Goal: Task Accomplishment & Management: Use online tool/utility

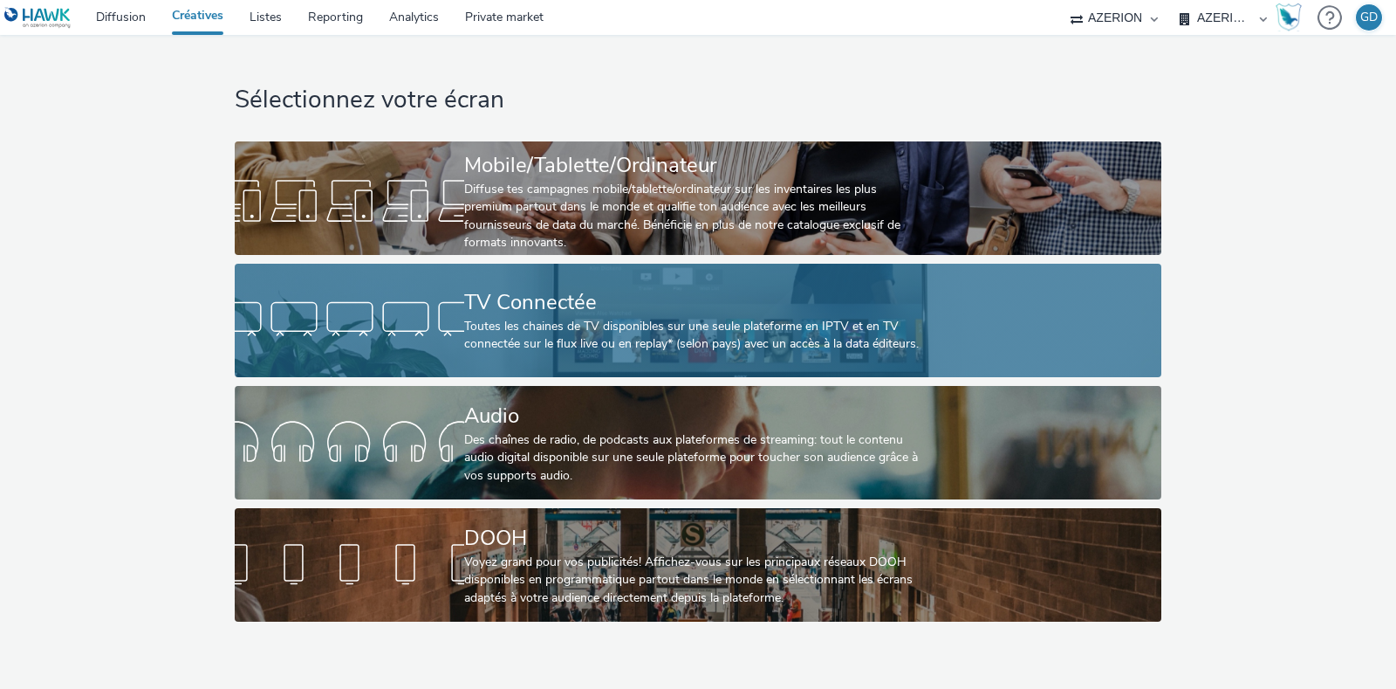
click at [525, 305] on div "TV Connectée" at bounding box center [694, 302] width 460 height 31
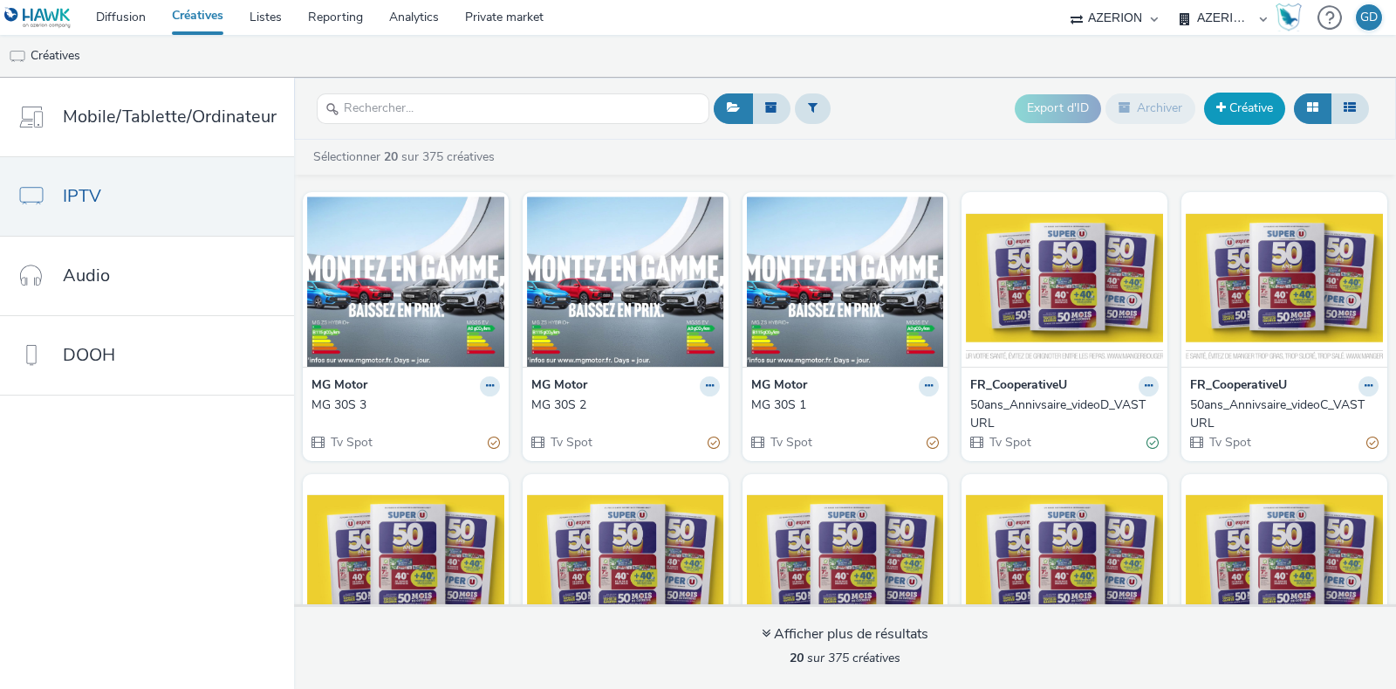
click at [1239, 99] on link "Créative" at bounding box center [1244, 108] width 81 height 31
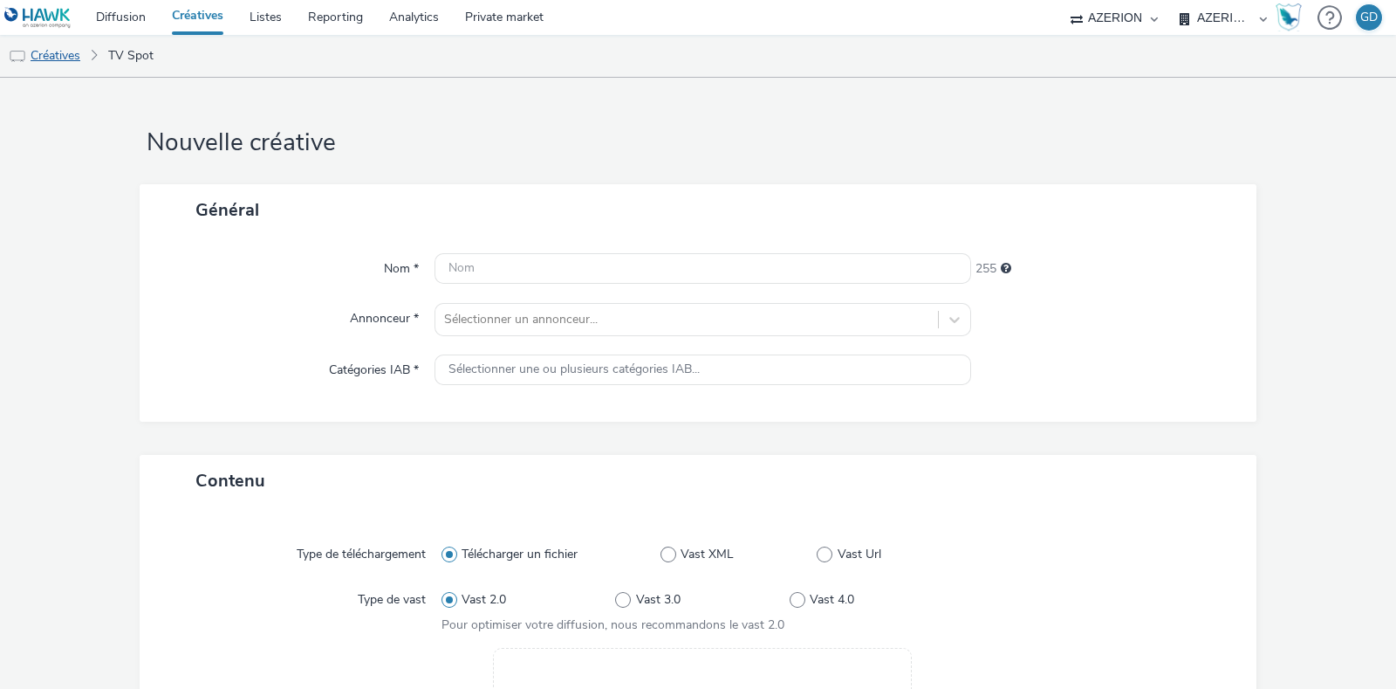
click at [52, 54] on link "Créatives" at bounding box center [44, 56] width 89 height 42
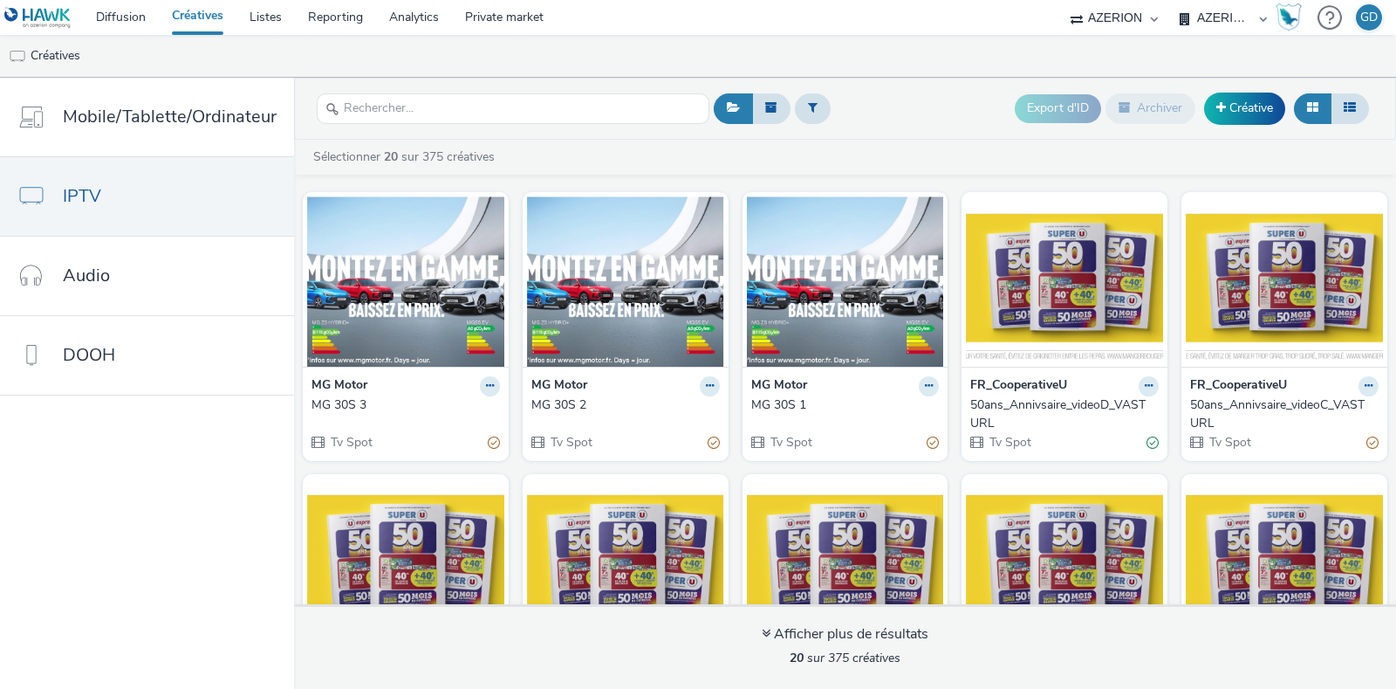
click at [188, 11] on link "Créatives" at bounding box center [198, 17] width 78 height 35
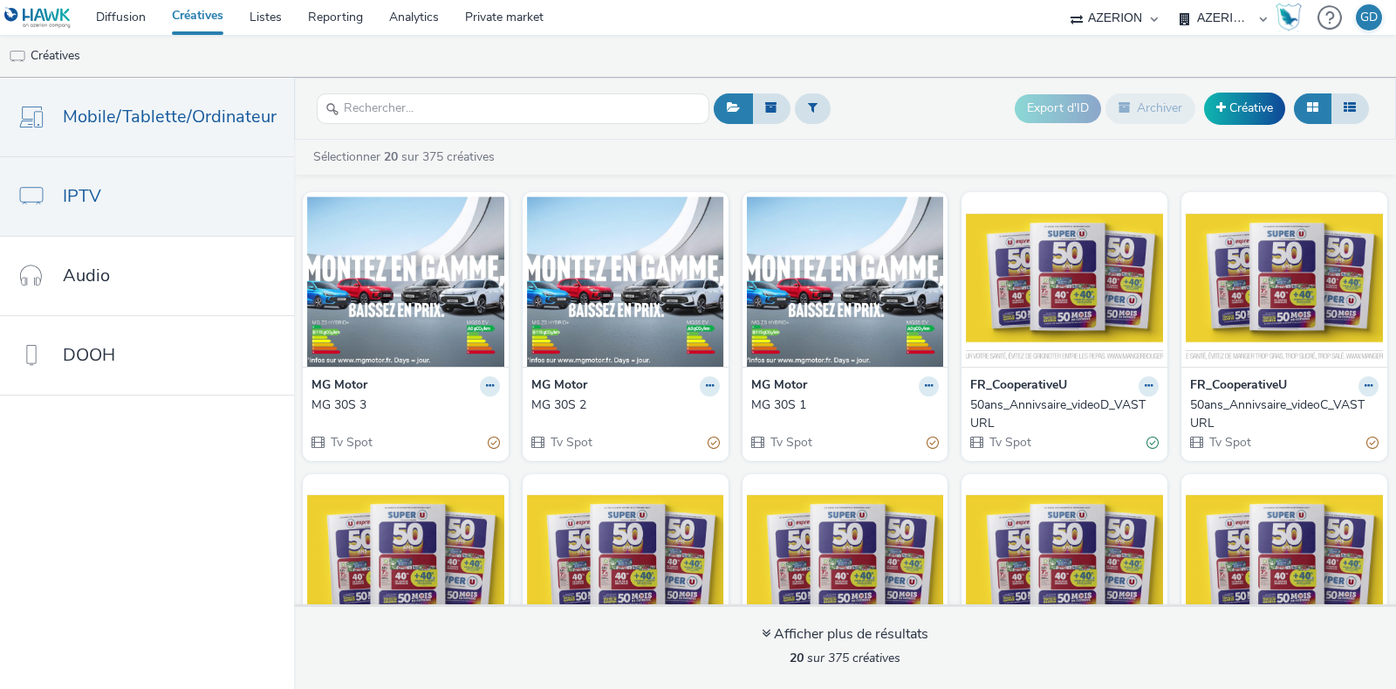
click at [196, 110] on span "Mobile/Tablette/Ordinateur" at bounding box center [170, 116] width 214 height 25
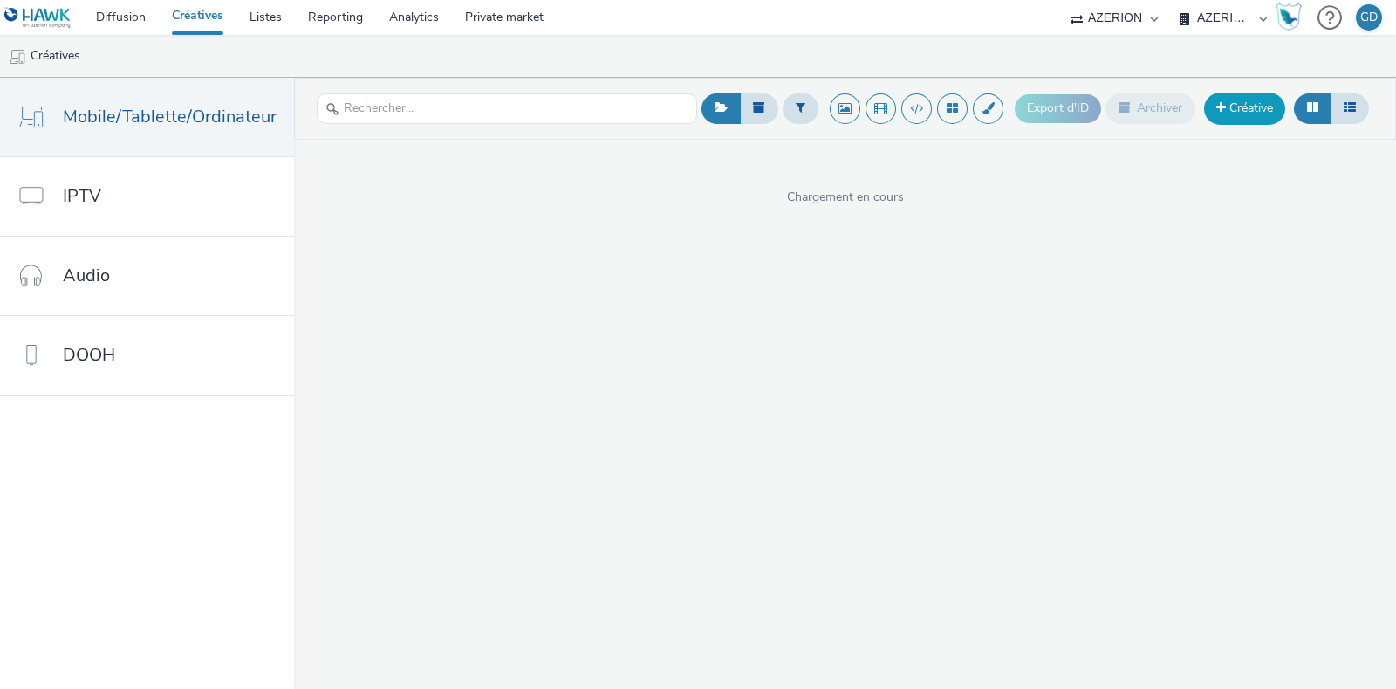
click at [1251, 111] on link "Créative" at bounding box center [1244, 108] width 81 height 31
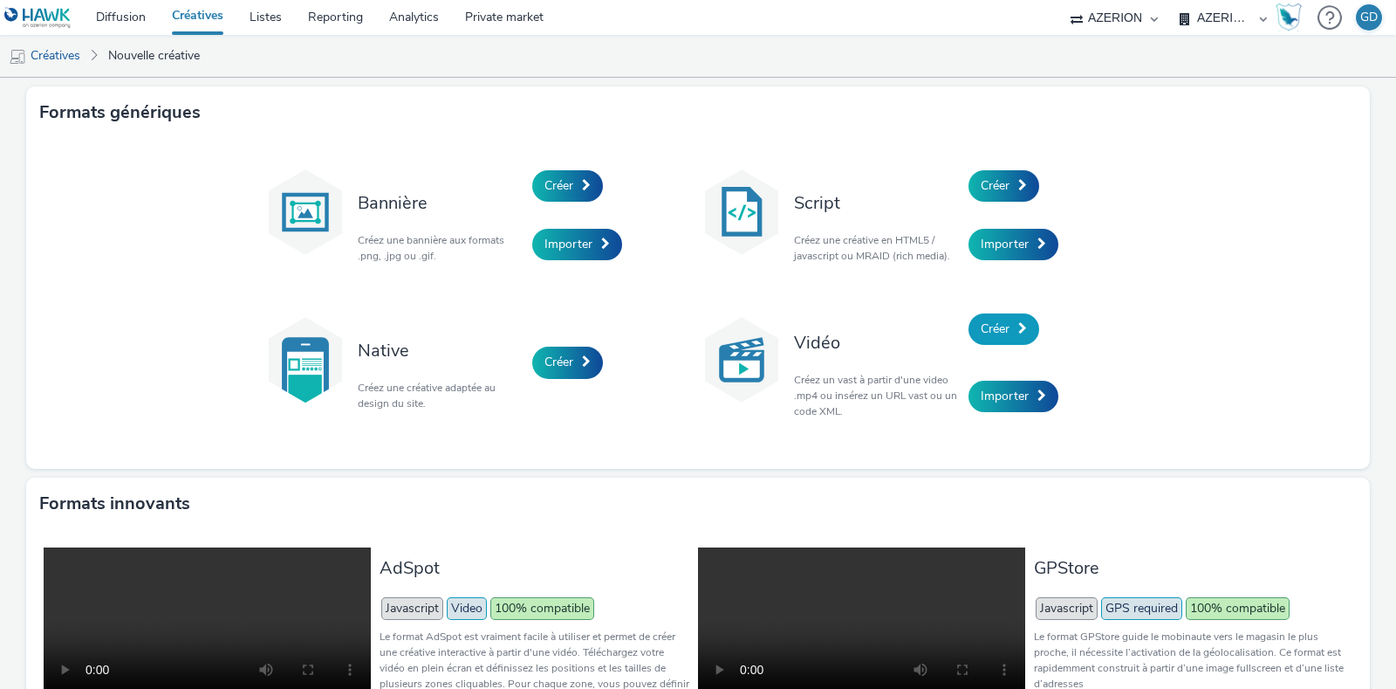
click at [1021, 334] on link "Créer" at bounding box center [1004, 328] width 71 height 31
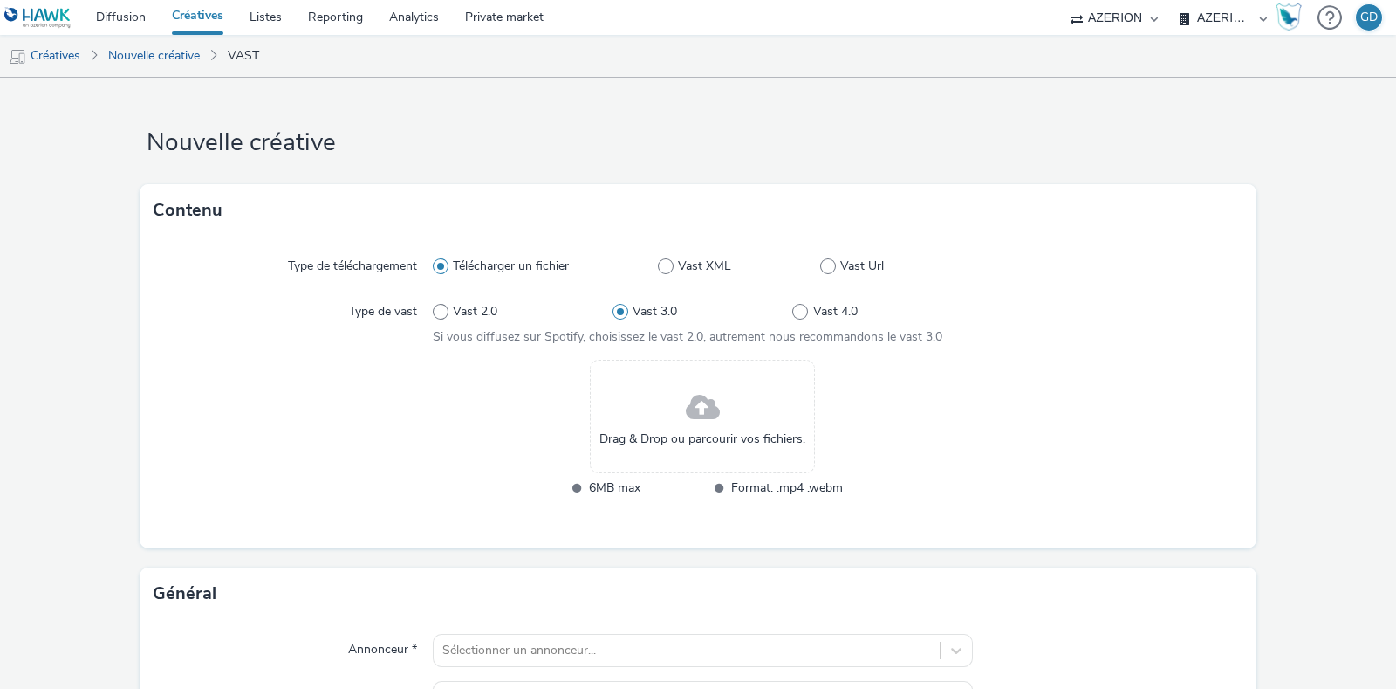
click at [658, 425] on div "Drag & Drop ou parcourir vos fichiers." at bounding box center [702, 416] width 225 height 113
click at [144, 54] on link "Nouvelle créative" at bounding box center [153, 56] width 109 height 42
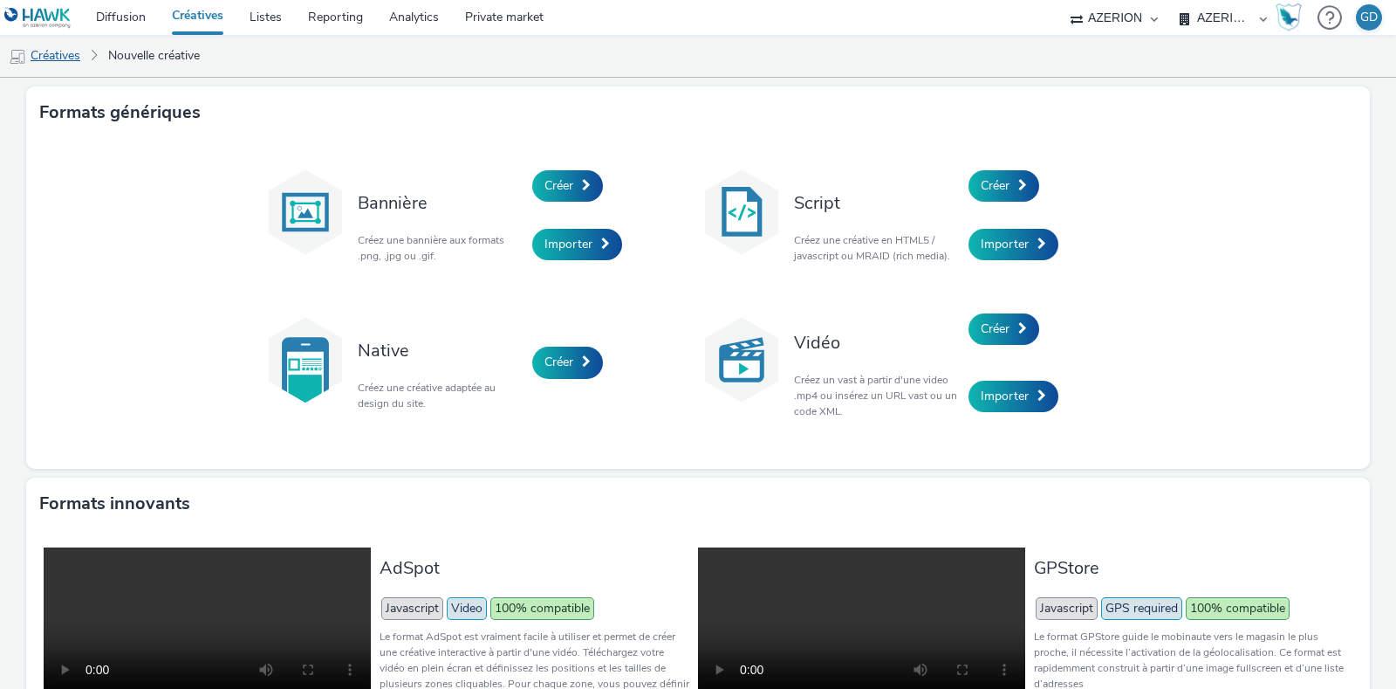
click at [40, 55] on link "Créatives" at bounding box center [44, 56] width 89 height 42
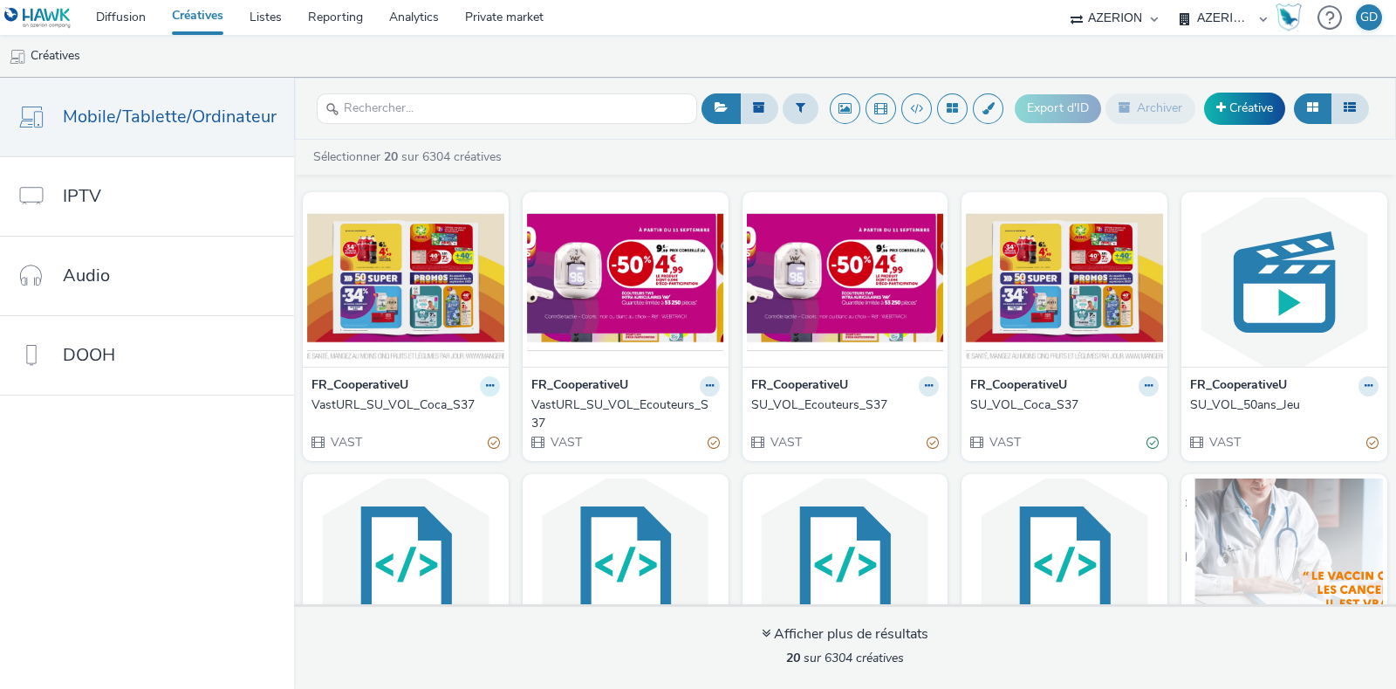
click at [486, 384] on icon at bounding box center [490, 386] width 8 height 10
click at [341, 371] on div "FR_CooperativeU Modifier Dupliquer Copier l'ID Archiver VastURL_SU_VOL_Coca_S37…" at bounding box center [406, 413] width 206 height 93
click at [340, 388] on strong "FR_CooperativeU" at bounding box center [360, 386] width 97 height 20
click at [353, 411] on div "VastURL_SU_VOL_Coca_S37" at bounding box center [403, 404] width 182 height 17
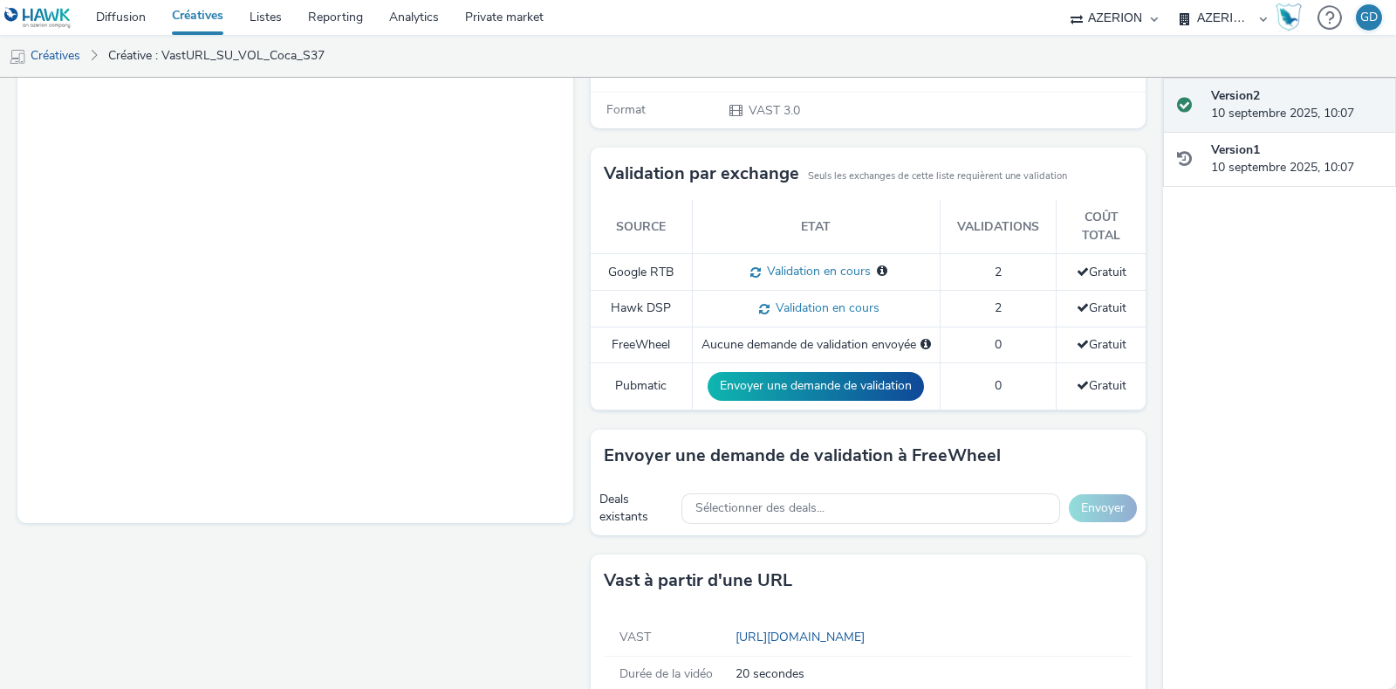
scroll to position [432, 0]
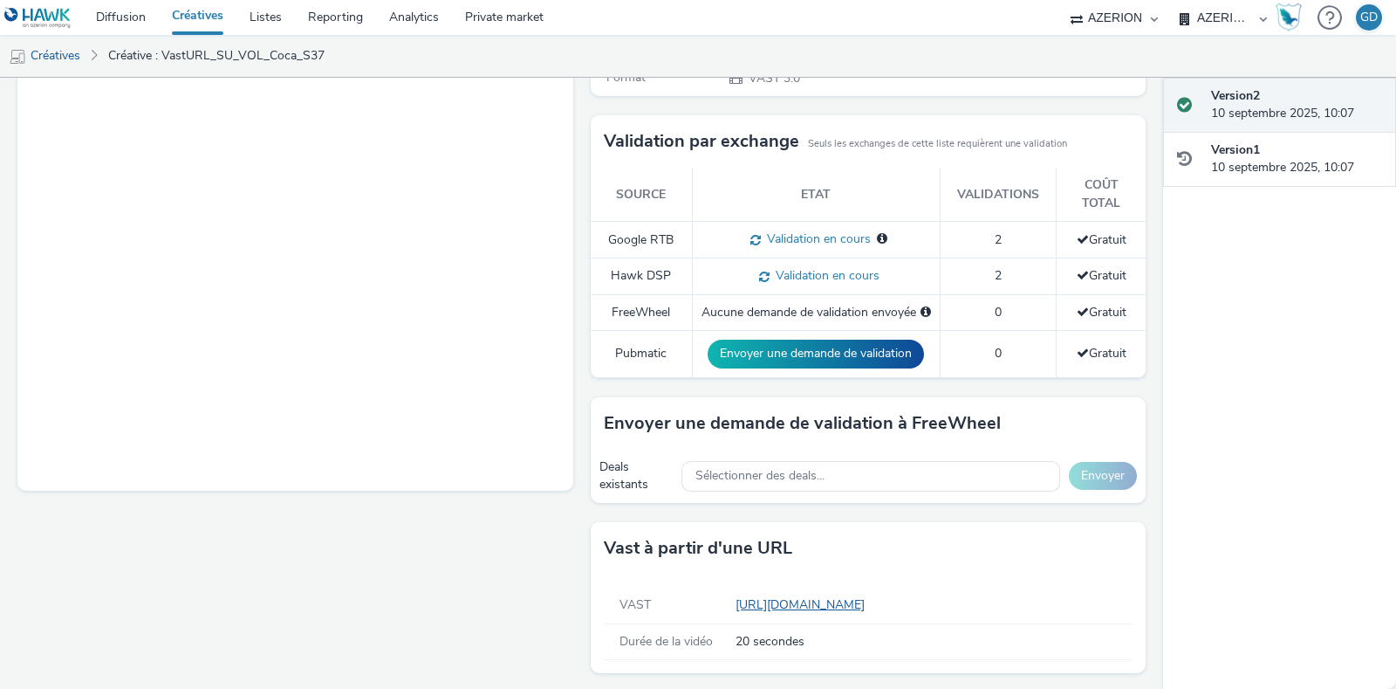
click at [865, 604] on link "[URL][DOMAIN_NAME]" at bounding box center [804, 604] width 136 height 17
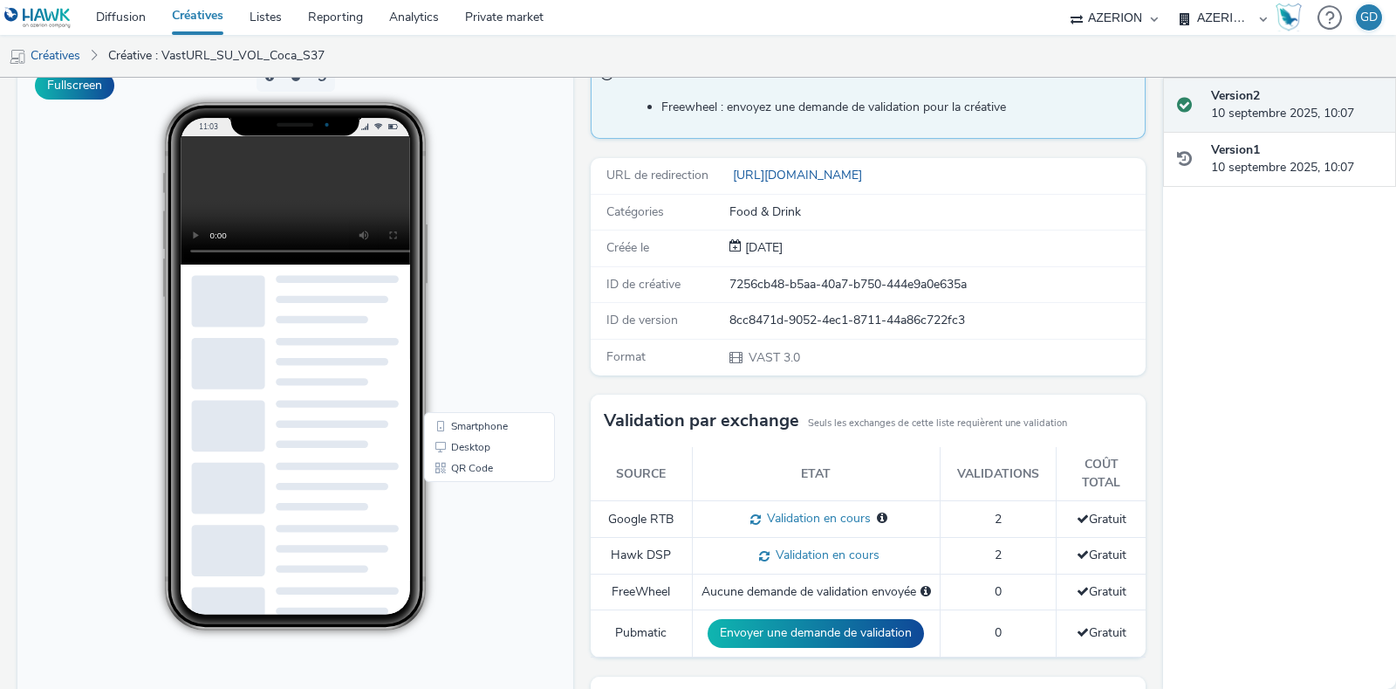
scroll to position [0, 0]
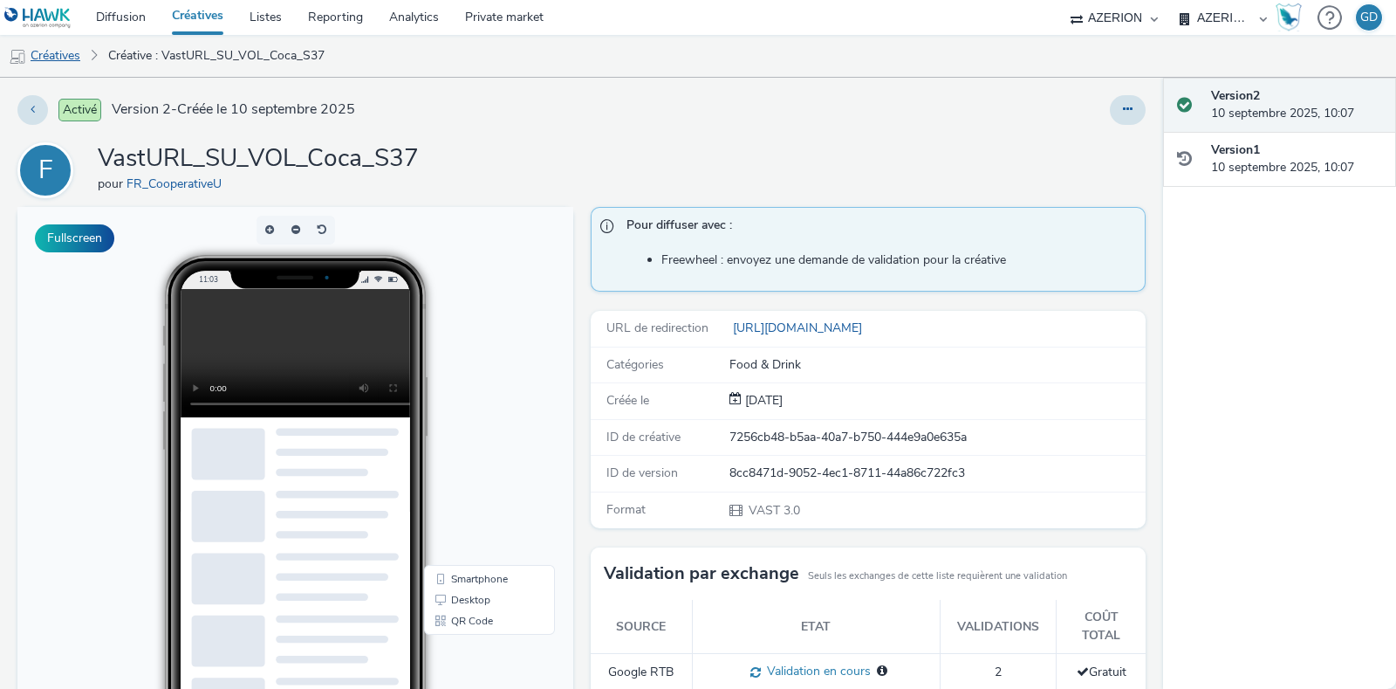
click at [52, 55] on link "Créatives" at bounding box center [44, 56] width 89 height 42
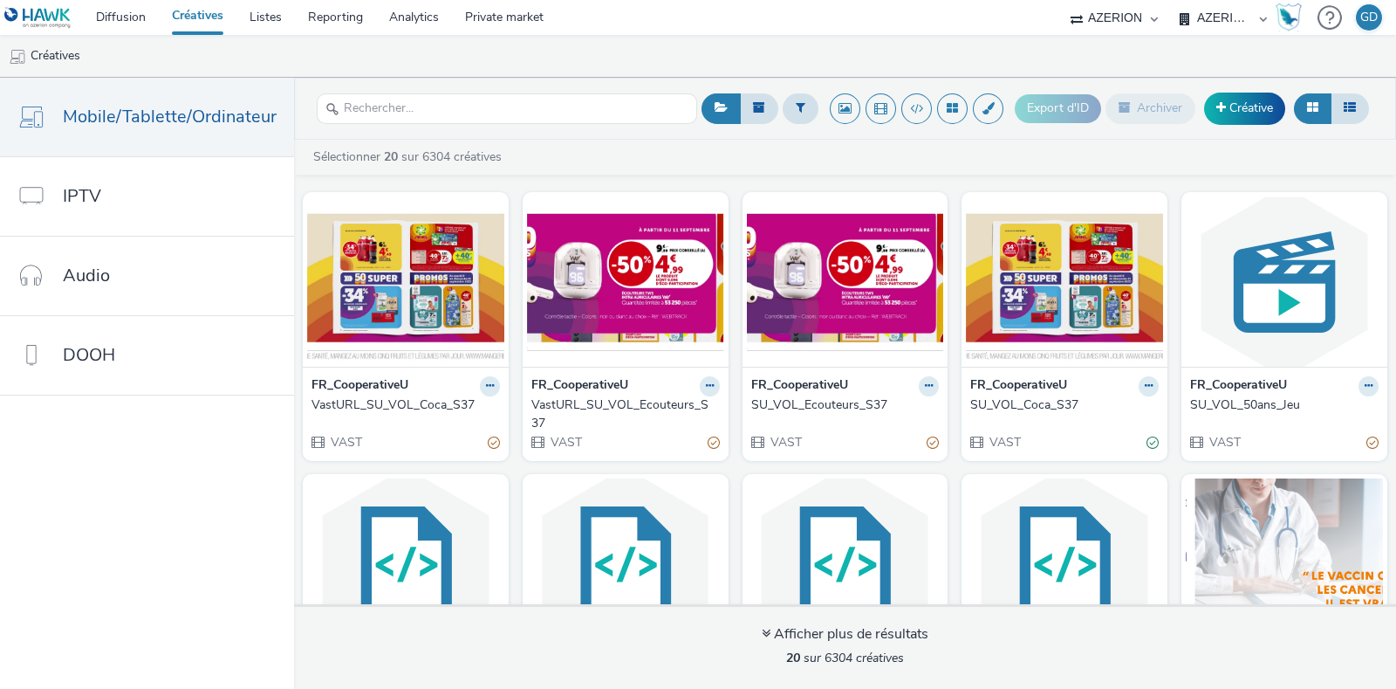
click at [662, 406] on div "VastURL_SU_VOL_Ecouteurs_S37" at bounding box center [623, 414] width 182 height 36
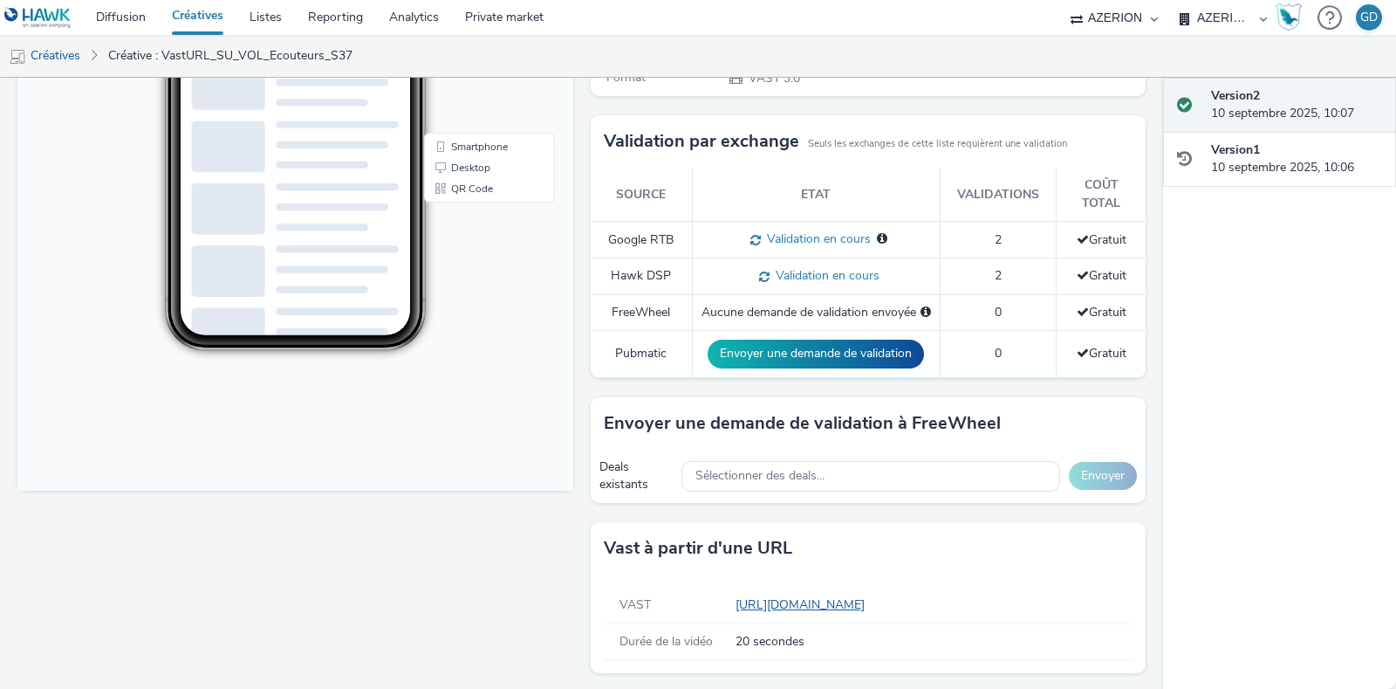
click at [786, 596] on link "[URL][DOMAIN_NAME]" at bounding box center [804, 604] width 136 height 17
